Goal: Task Accomplishment & Management: Manage account settings

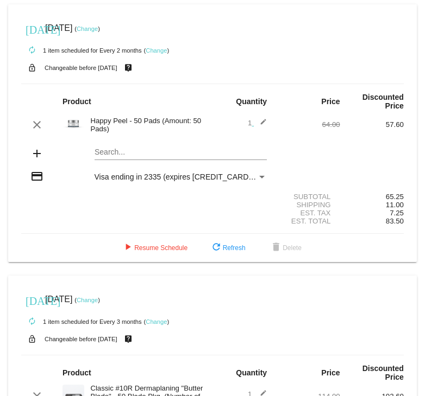
scroll to position [543, 0]
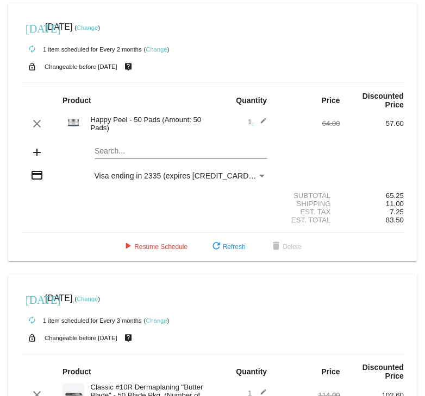
click at [159, 53] on link "Change" at bounding box center [155, 49] width 21 height 7
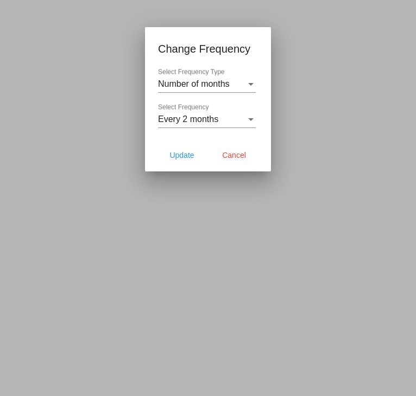
click at [195, 113] on div "Every 2 months Select Frequency" at bounding box center [207, 116] width 98 height 24
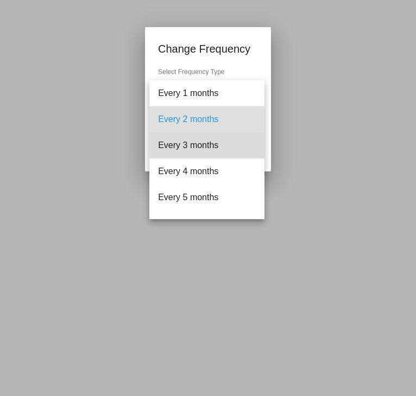
click at [207, 149] on span "Every 3 months" at bounding box center [207, 145] width 98 height 26
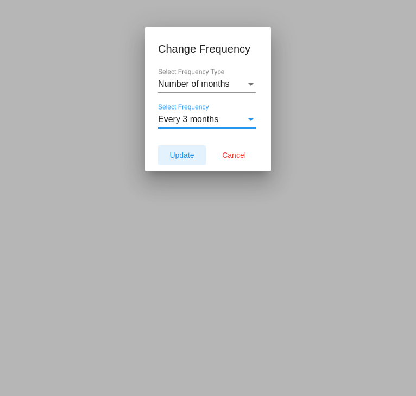
click at [185, 159] on span "Update" at bounding box center [181, 155] width 24 height 9
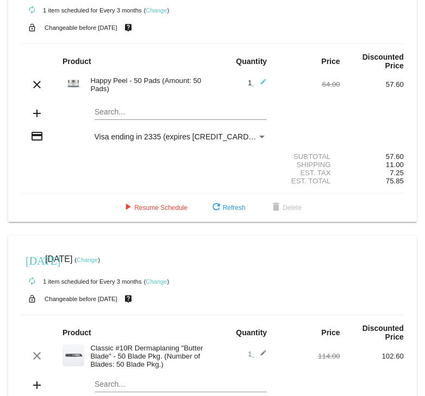
scroll to position [706, 0]
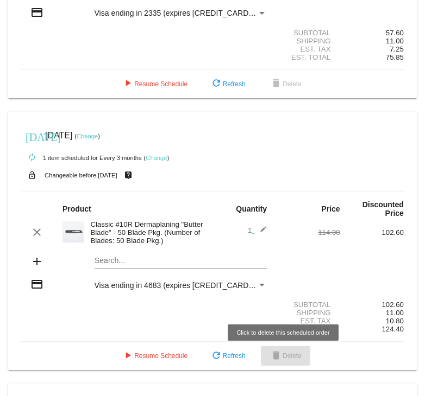
click at [284, 360] on span "delete Delete" at bounding box center [285, 356] width 32 height 8
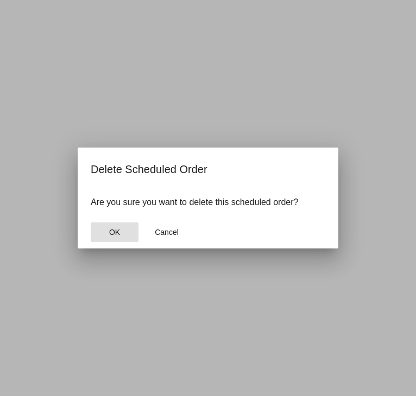
click at [123, 235] on button "OK" at bounding box center [115, 233] width 48 height 20
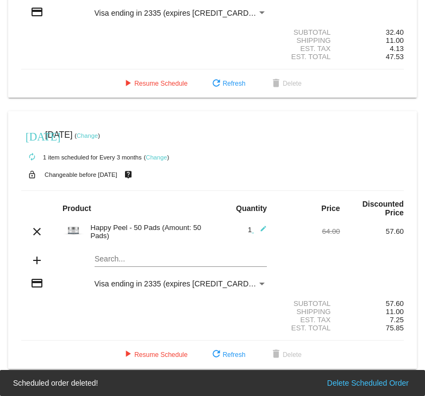
scroll to position [502, 0]
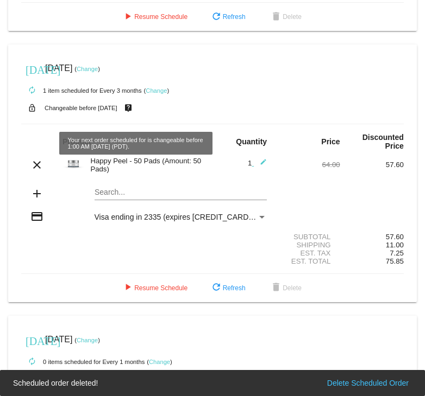
click at [154, 94] on link "Change" at bounding box center [155, 90] width 21 height 7
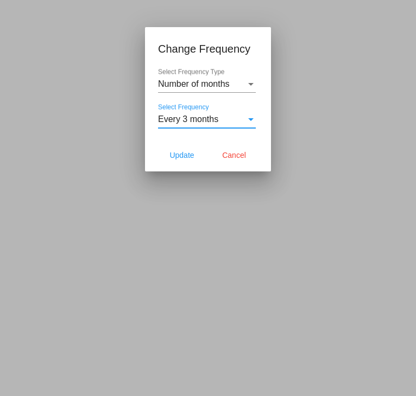
click at [224, 118] on div "Every 3 months" at bounding box center [202, 120] width 88 height 10
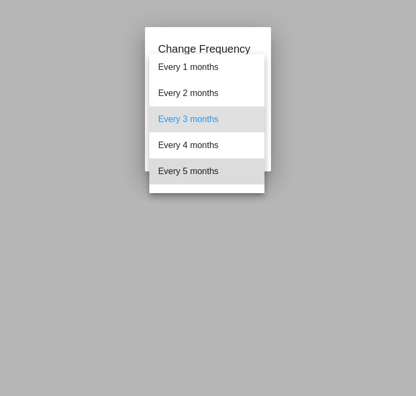
click at [215, 164] on span "Every 5 months" at bounding box center [207, 172] width 98 height 26
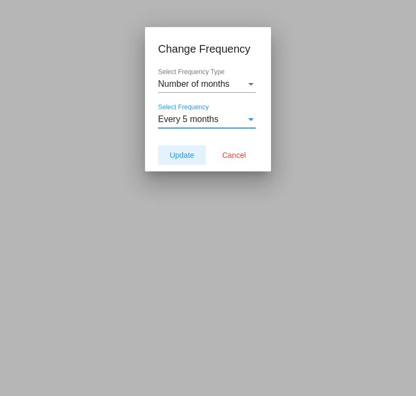
click at [186, 151] on span "Update" at bounding box center [181, 155] width 24 height 9
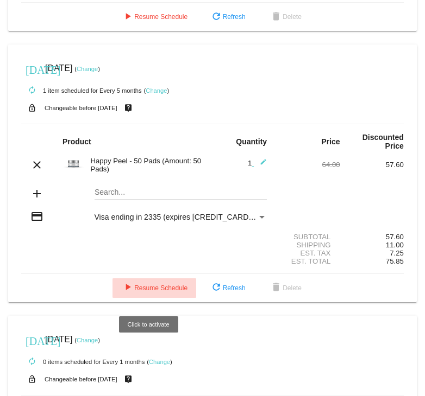
click at [137, 292] on span "play_arrow Resume Schedule" at bounding box center [154, 288] width 66 height 8
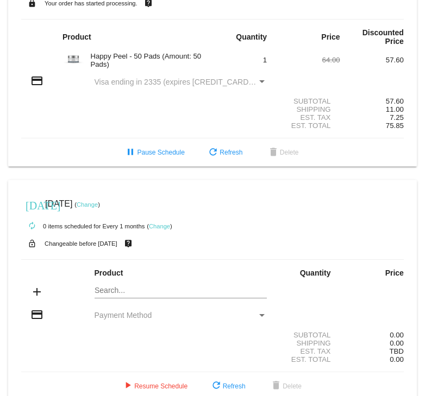
scroll to position [630, 0]
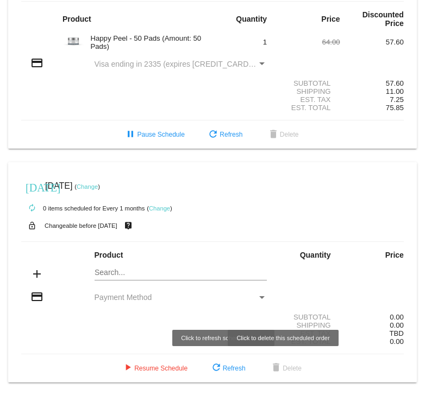
click at [310, 370] on div "play_arrow Resume Schedule refresh Refresh delete Delete" at bounding box center [212, 369] width 400 height 20
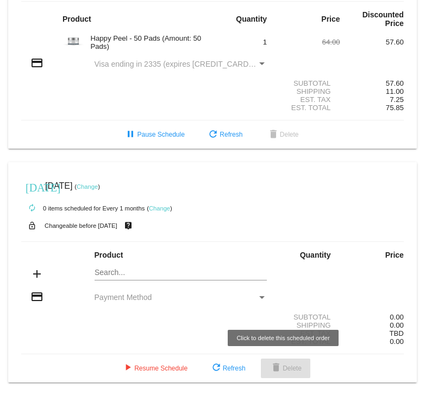
click at [295, 365] on span "delete Delete" at bounding box center [285, 369] width 32 height 8
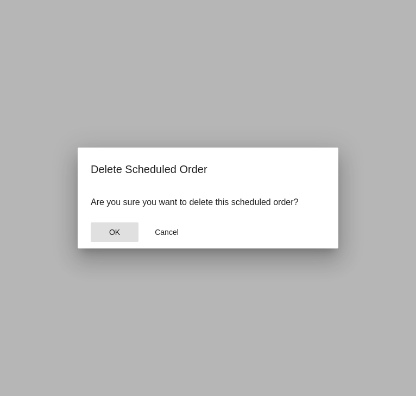
click at [118, 236] on span "OK" at bounding box center [114, 232] width 11 height 9
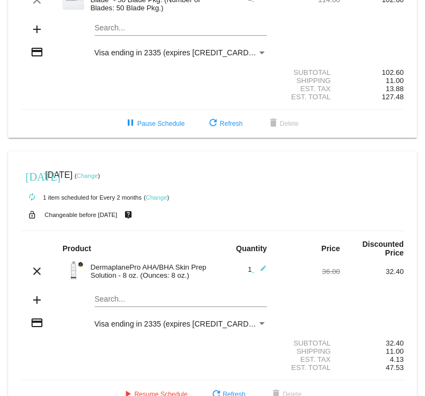
scroll to position [178, 0]
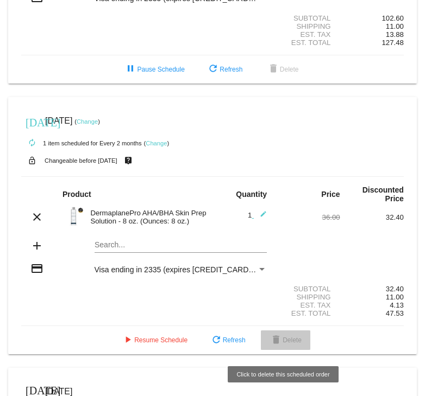
click at [290, 344] on span "delete Delete" at bounding box center [285, 341] width 32 height 8
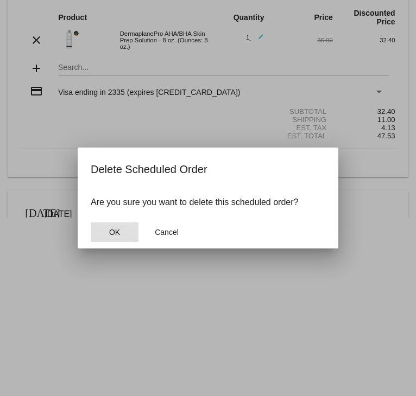
click at [113, 231] on span "OK" at bounding box center [114, 232] width 11 height 9
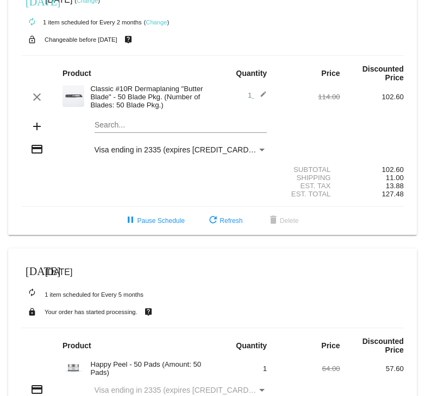
scroll to position [0, 0]
